Goal: Check status: Check status

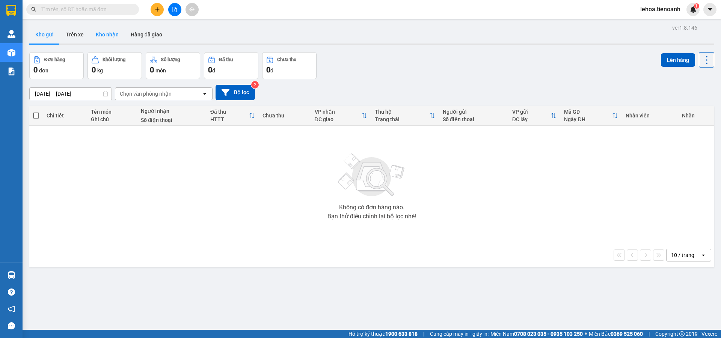
click at [107, 34] on button "Kho nhận" at bounding box center [107, 35] width 35 height 18
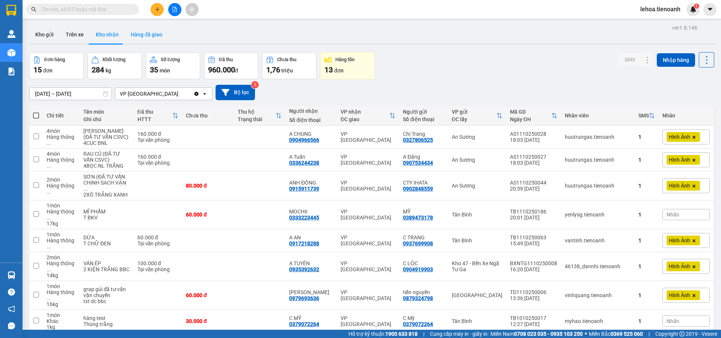
click at [150, 35] on button "Hàng đã giao" at bounding box center [147, 35] width 44 height 18
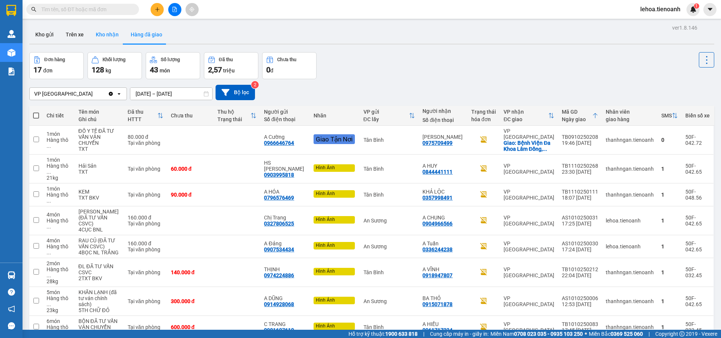
click at [103, 35] on button "Kho nhận" at bounding box center [107, 35] width 35 height 18
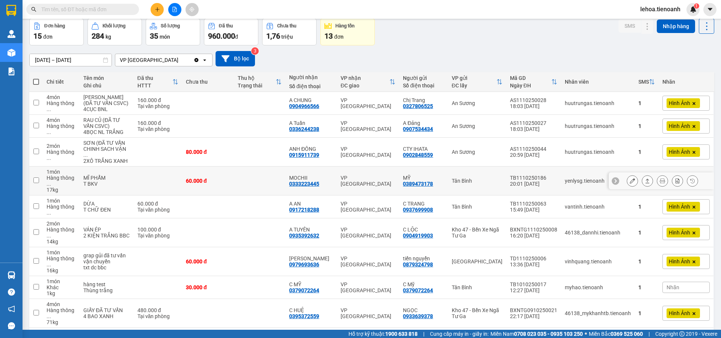
scroll to position [78, 0]
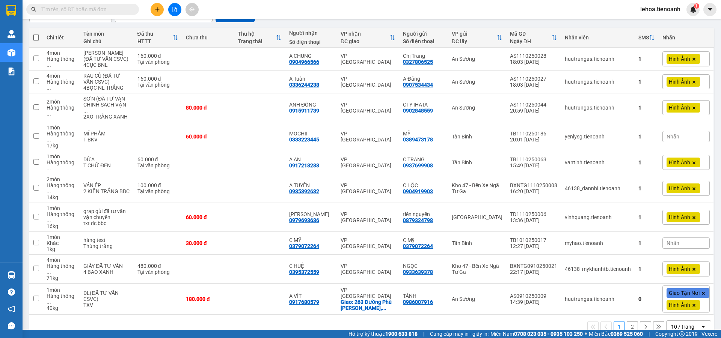
drag, startPoint x: 687, startPoint y: 313, endPoint x: 683, endPoint y: 306, distance: 7.7
click at [686, 323] on div "10 / trang" at bounding box center [682, 327] width 23 height 8
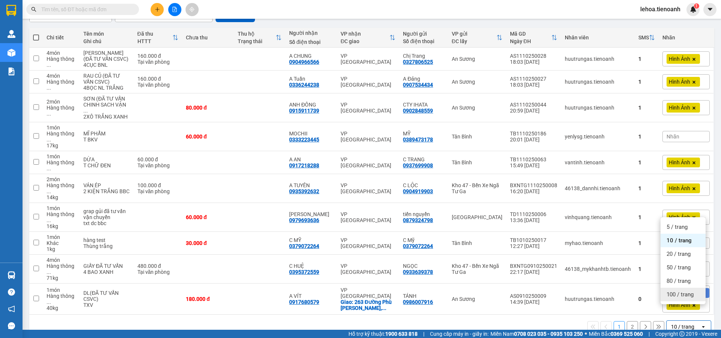
click at [680, 296] on span "100 / trang" at bounding box center [680, 295] width 27 height 8
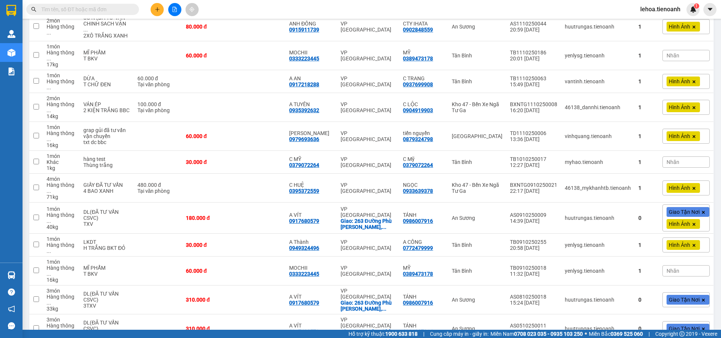
scroll to position [0, 0]
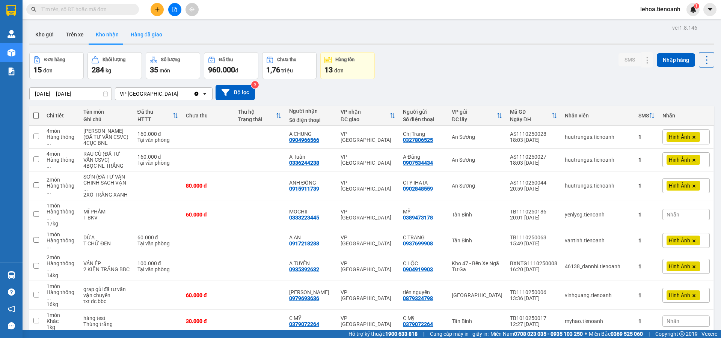
click at [154, 35] on button "Hàng đã giao" at bounding box center [147, 35] width 44 height 18
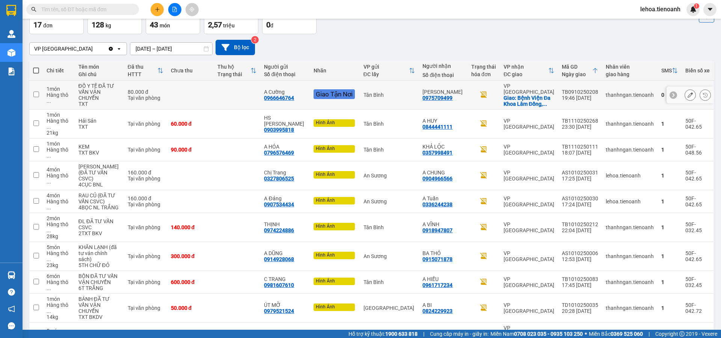
scroll to position [92, 0]
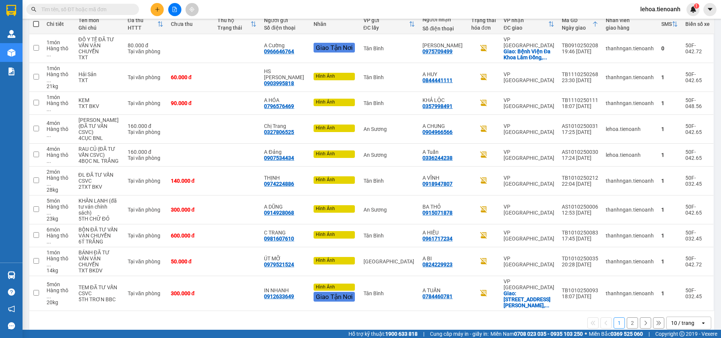
click at [690, 317] on div "10 / trang" at bounding box center [684, 323] width 34 height 12
click at [688, 299] on div "100 / trang" at bounding box center [683, 295] width 45 height 14
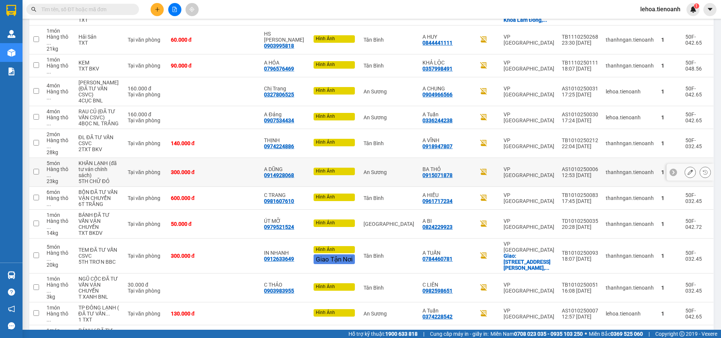
scroll to position [150, 0]
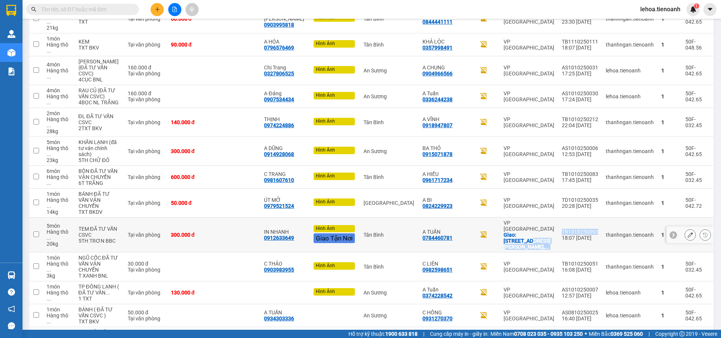
drag, startPoint x: 594, startPoint y: 222, endPoint x: 553, endPoint y: 224, distance: 40.6
click at [553, 224] on tr "5 món Hàng thô ... 20 kg TEM ĐÃ TƯ VẤN CSVC 5TH TRƠN BBC Tại văn phòng 300.000 …" at bounding box center [371, 235] width 685 height 35
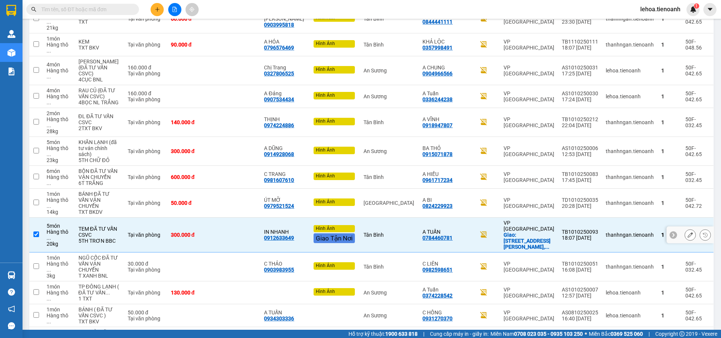
click at [553, 222] on td "VP [PERSON_NAME]: [STREET_ADDRESS][PERSON_NAME], ..." at bounding box center [529, 235] width 58 height 35
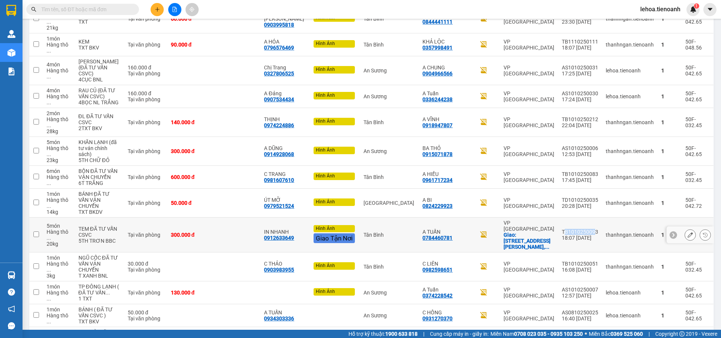
drag, startPoint x: 562, startPoint y: 221, endPoint x: 591, endPoint y: 224, distance: 28.7
click at [591, 229] on div "TB1010250093" at bounding box center [580, 232] width 36 height 6
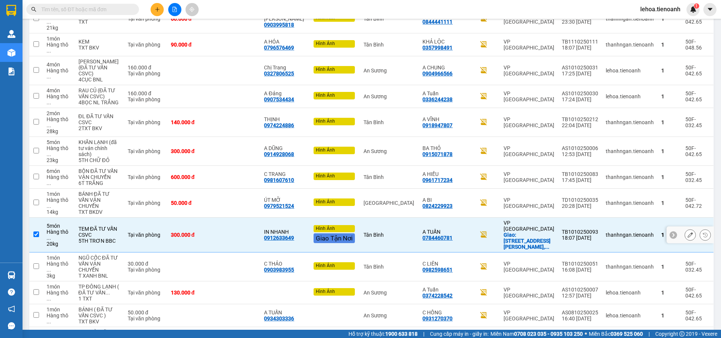
click at [558, 221] on td "TB1010250093 18:07 [DATE]" at bounding box center [580, 235] width 44 height 35
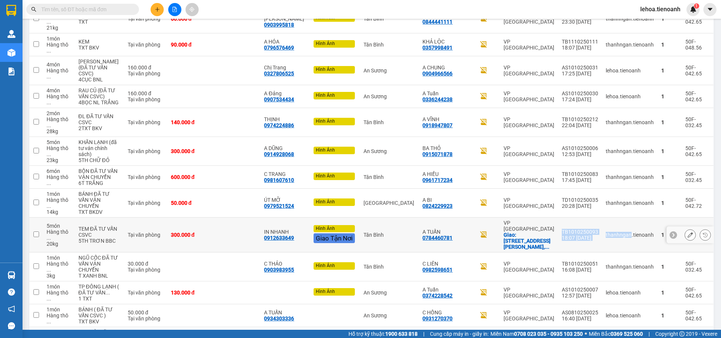
drag, startPoint x: 558, startPoint y: 221, endPoint x: 603, endPoint y: 225, distance: 45.2
click at [603, 225] on tr "5 món Hàng thô ... 20 kg TEM ĐÃ TƯ VẤN CSVC 5TH TRƠN BBC Tại văn phòng 300.000 …" at bounding box center [371, 235] width 685 height 35
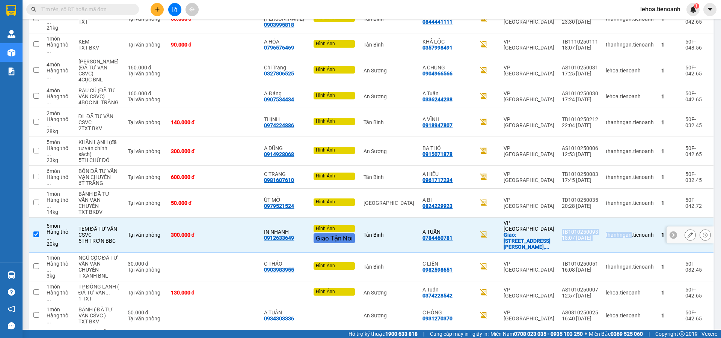
click at [602, 228] on td "thanhngan.tienoanh" at bounding box center [630, 235] width 56 height 35
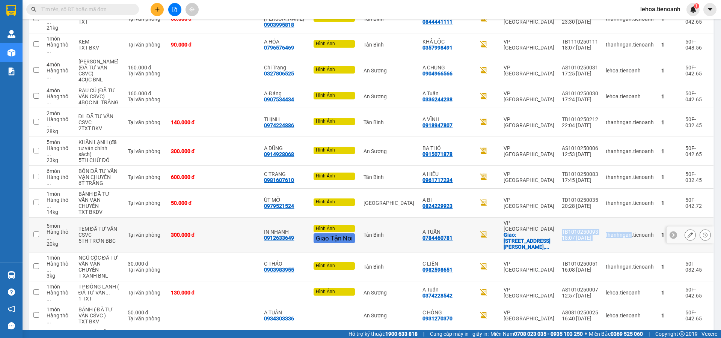
click at [602, 235] on td "thanhngan.tienoanh" at bounding box center [630, 235] width 56 height 35
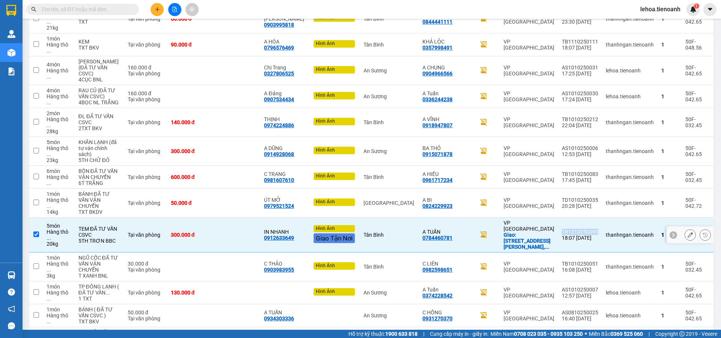
drag, startPoint x: 557, startPoint y: 223, endPoint x: 594, endPoint y: 224, distance: 37.2
click at [594, 224] on td "TB1010250093 18:07 [DATE]" at bounding box center [580, 235] width 44 height 35
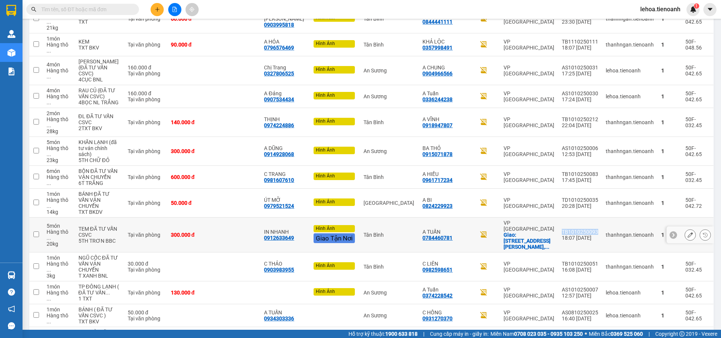
copy div "TB1010250093"
drag, startPoint x: 82, startPoint y: 228, endPoint x: 107, endPoint y: 230, distance: 25.2
click at [107, 230] on td "TEM ĐÃ TƯ VẤN CSVC 5TH TRƠN BBC" at bounding box center [99, 235] width 49 height 35
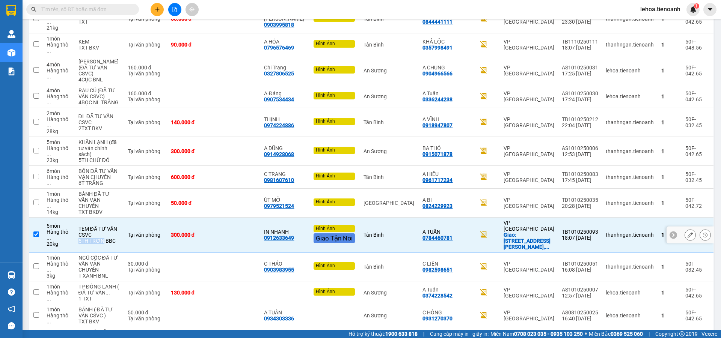
copy div "5TH TRƠN"
click at [195, 238] on td "300.000 đ" at bounding box center [190, 235] width 47 height 35
checkbox input "false"
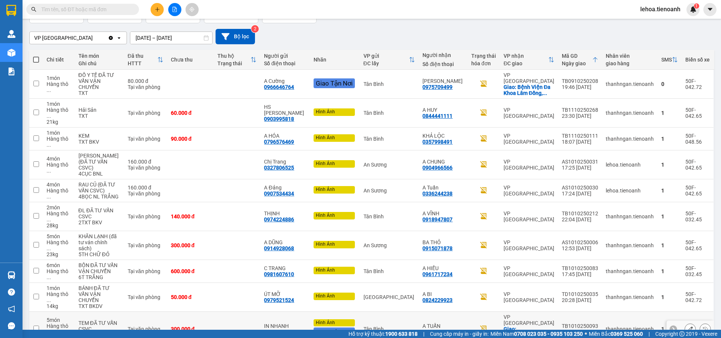
scroll to position [0, 0]
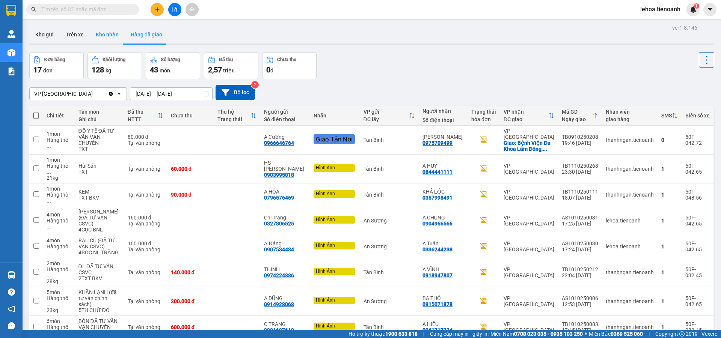
click at [105, 41] on button "Kho nhận" at bounding box center [107, 35] width 35 height 18
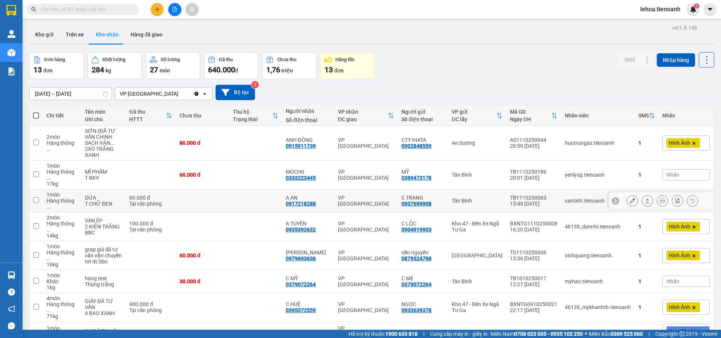
scroll to position [141, 0]
